Goal: Find specific page/section: Find specific page/section

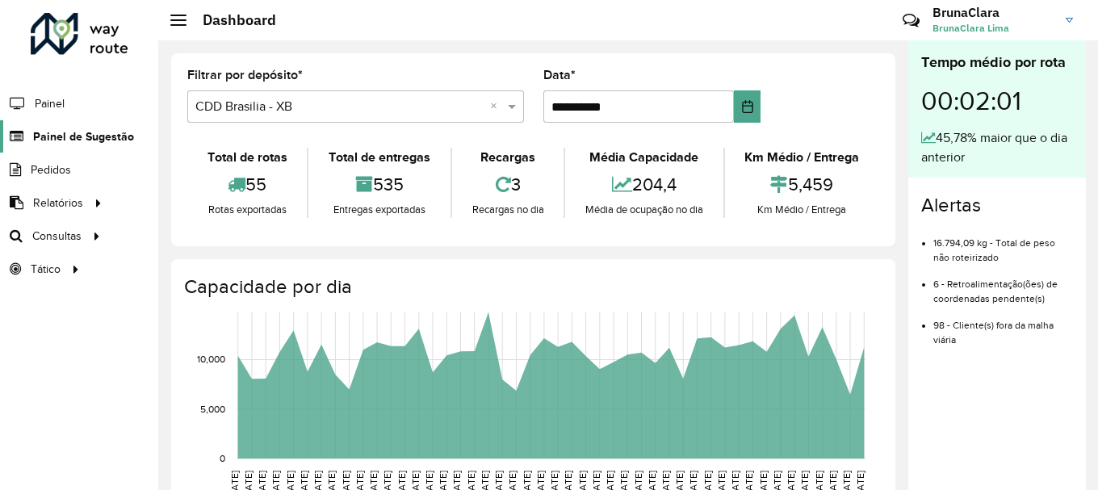
click at [74, 136] on span "Painel de Sugestão" at bounding box center [83, 136] width 101 height 17
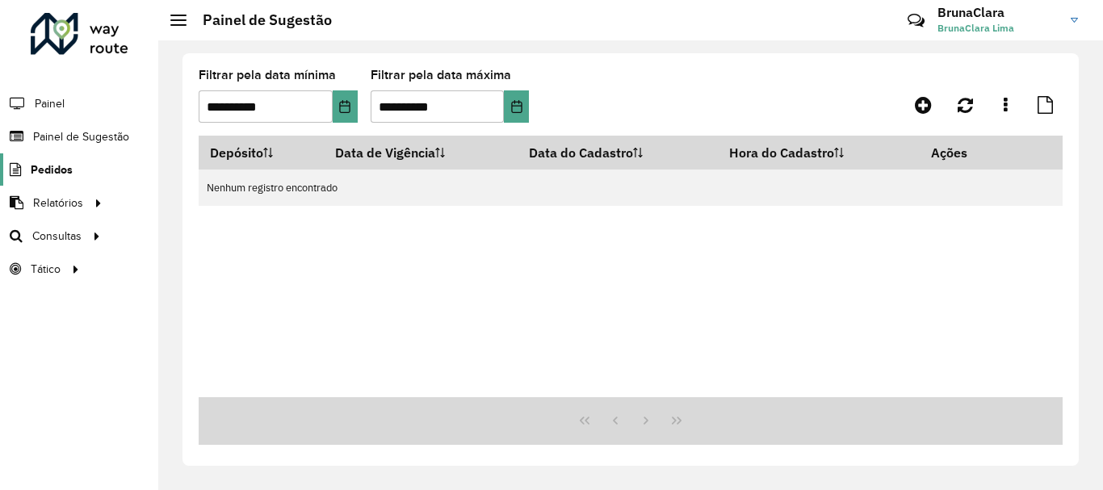
click at [66, 172] on span "Pedidos" at bounding box center [52, 169] width 42 height 17
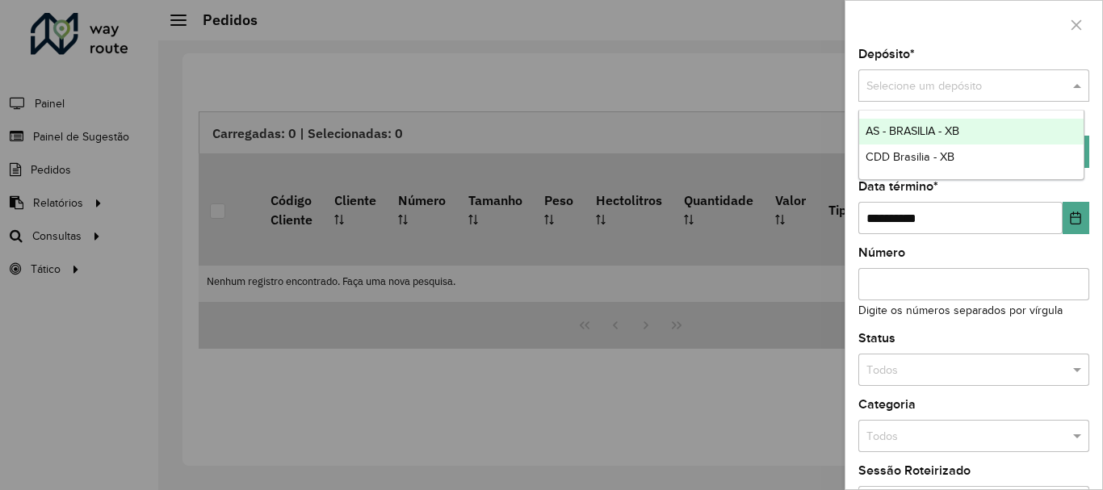
click at [964, 88] on input "text" at bounding box center [957, 86] width 182 height 18
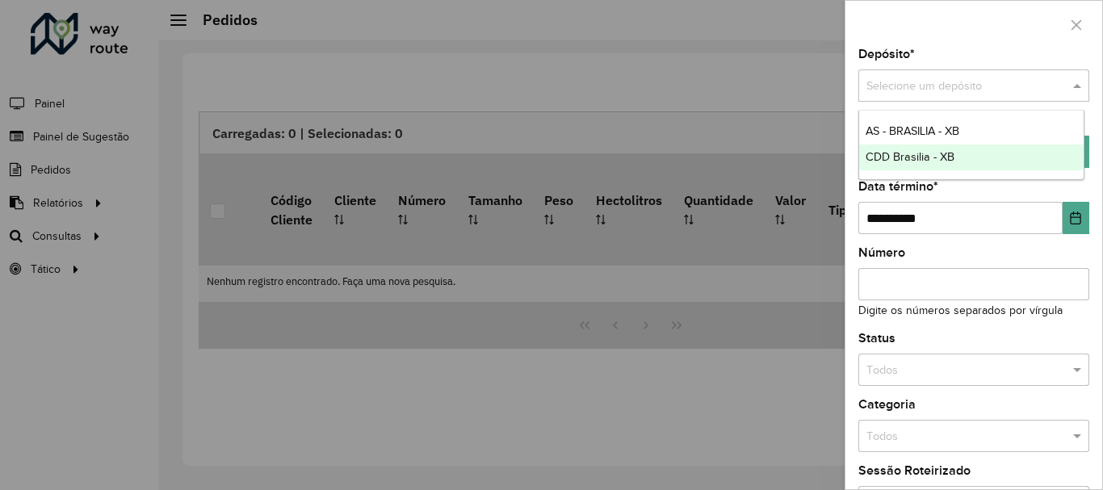
click at [923, 150] on span "CDD Brasilia - XB" at bounding box center [909, 156] width 89 height 13
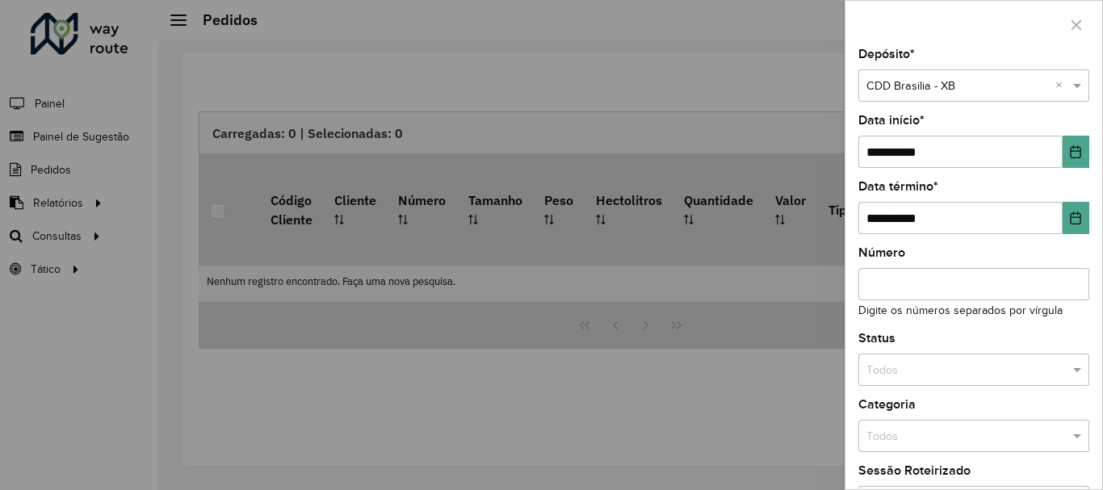
click at [978, 291] on input "Número" at bounding box center [973, 284] width 231 height 32
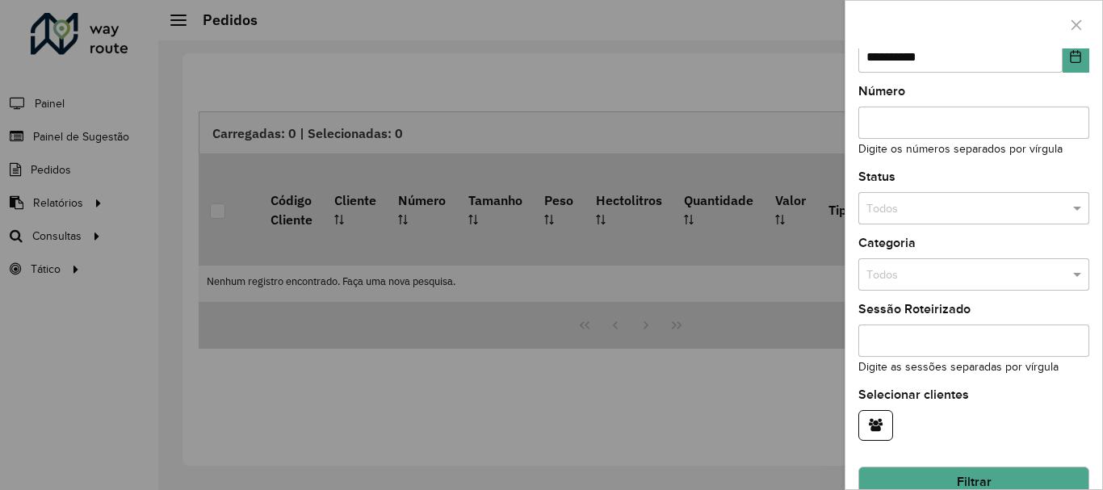
scroll to position [190, 0]
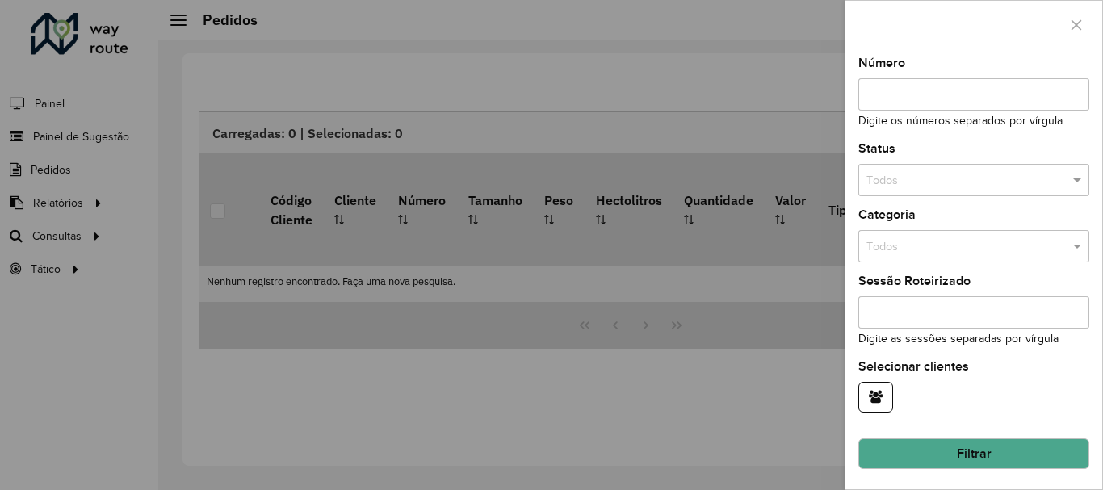
click at [971, 442] on button "Filtrar" at bounding box center [973, 453] width 231 height 31
